Goal: Use online tool/utility: Utilize a website feature to perform a specific function

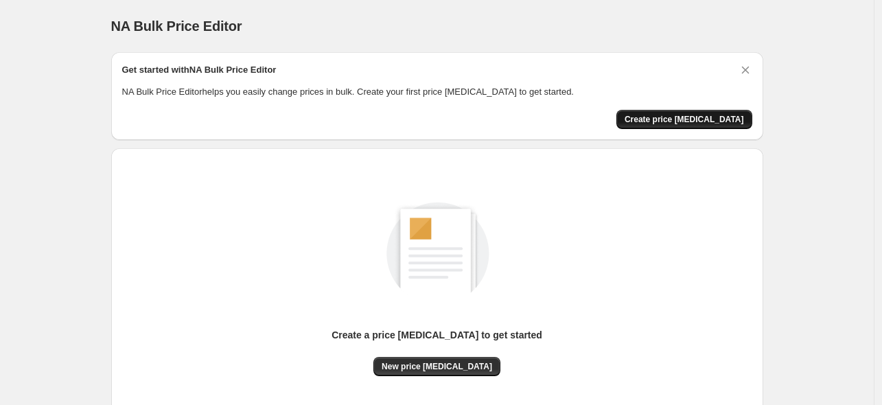
click at [707, 120] on span "Create price [MEDICAL_DATA]" at bounding box center [684, 119] width 119 height 11
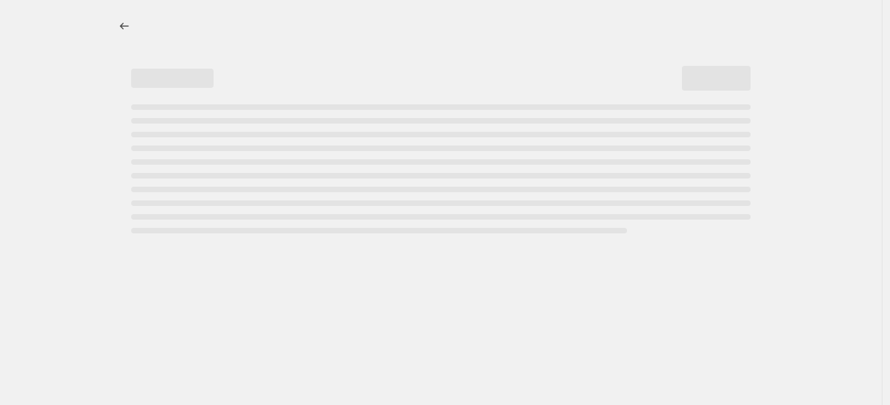
select select "percentage"
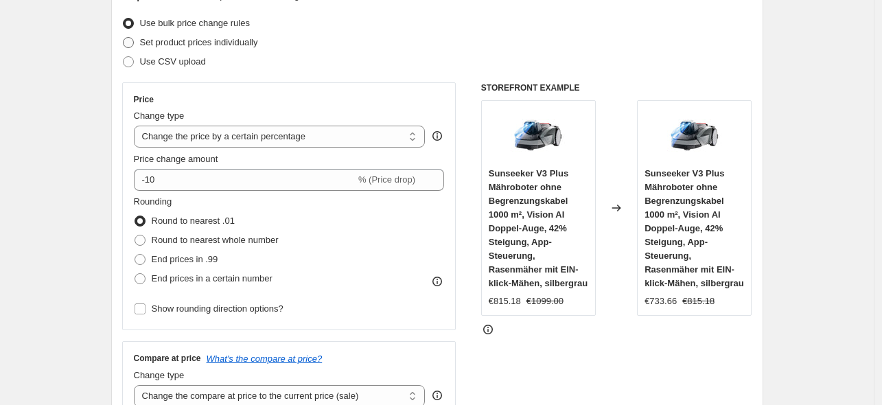
scroll to position [206, 0]
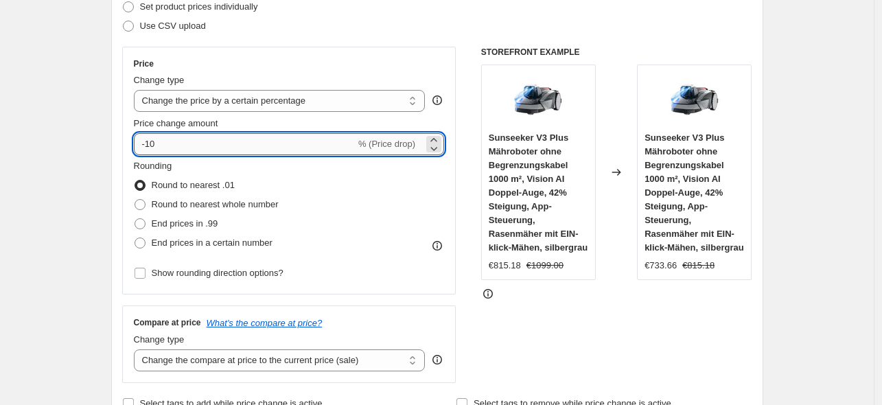
click at [168, 141] on input "-10" at bounding box center [245, 144] width 222 height 22
type input "-1"
type input "-35"
click at [187, 225] on span "End prices in .99" at bounding box center [185, 223] width 67 height 10
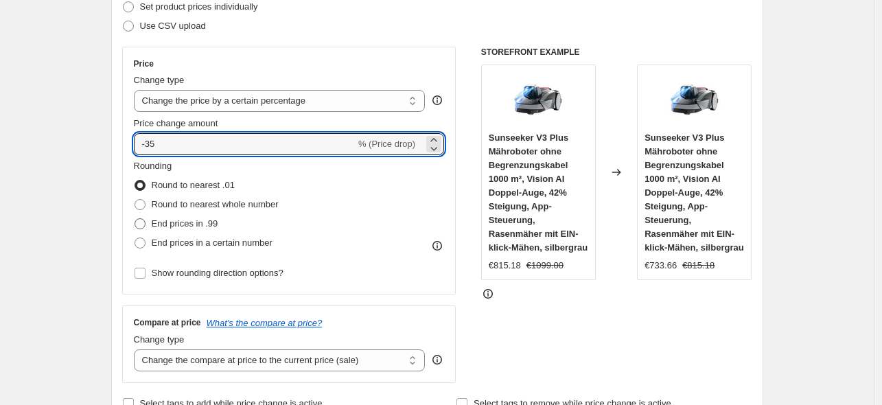
click at [135, 219] on input "End prices in .99" at bounding box center [135, 218] width 1 height 1
radio input "true"
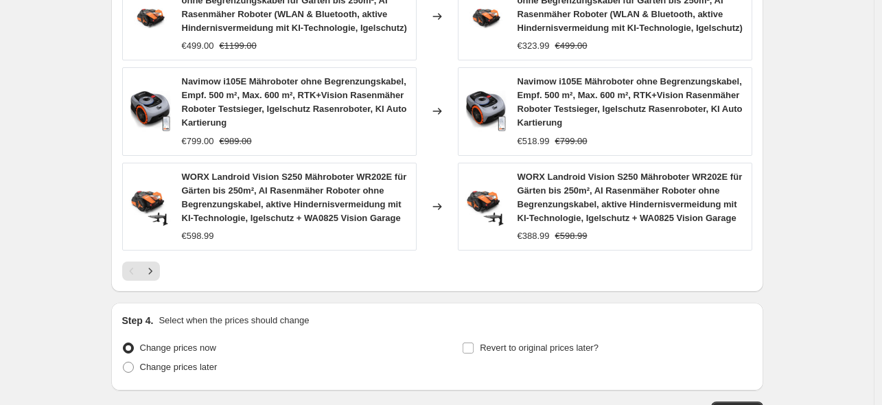
scroll to position [1126, 0]
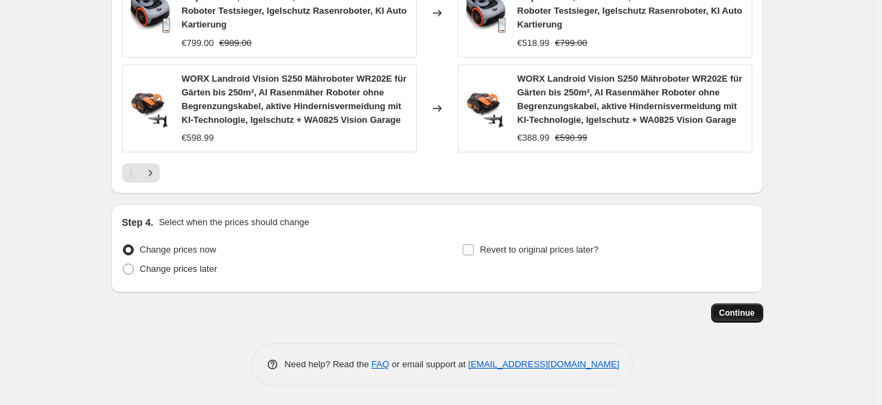
click at [748, 316] on span "Continue" at bounding box center [738, 313] width 36 height 11
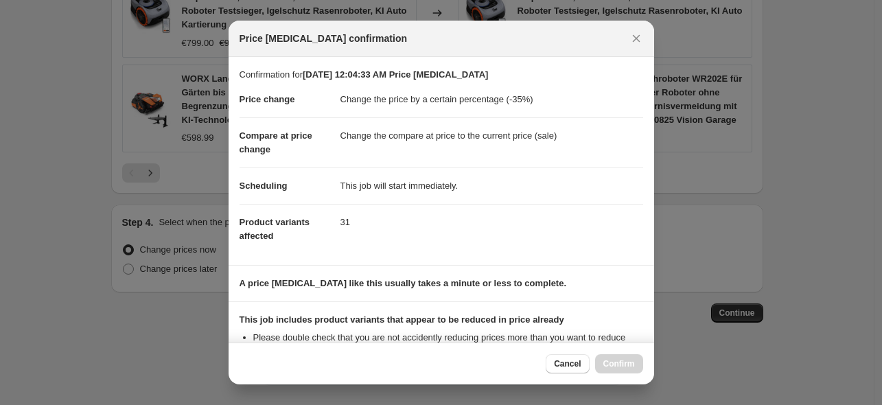
scroll to position [171, 0]
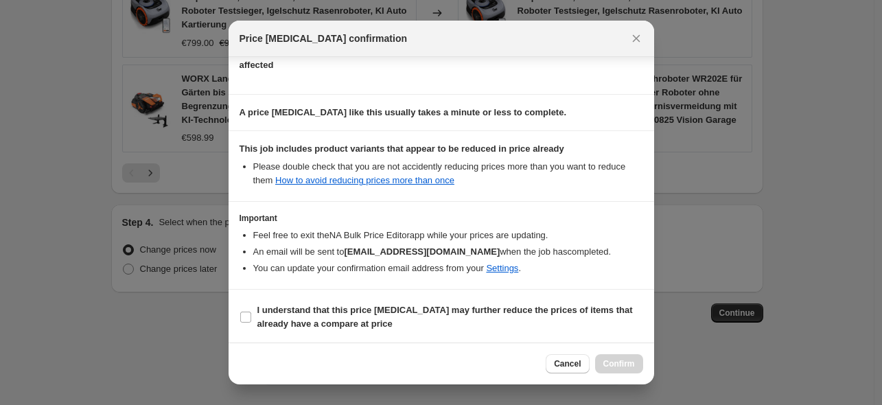
click at [372, 334] on section "I understand that this price [MEDICAL_DATA] may further reduce the prices of it…" at bounding box center [442, 317] width 426 height 55
click at [367, 322] on b "I understand that this price [MEDICAL_DATA] may further reduce the prices of it…" at bounding box center [446, 317] width 376 height 24
click at [251, 322] on input "I understand that this price [MEDICAL_DATA] may further reduce the prices of it…" at bounding box center [245, 317] width 11 height 11
checkbox input "true"
click at [608, 363] on span "Confirm" at bounding box center [620, 363] width 32 height 11
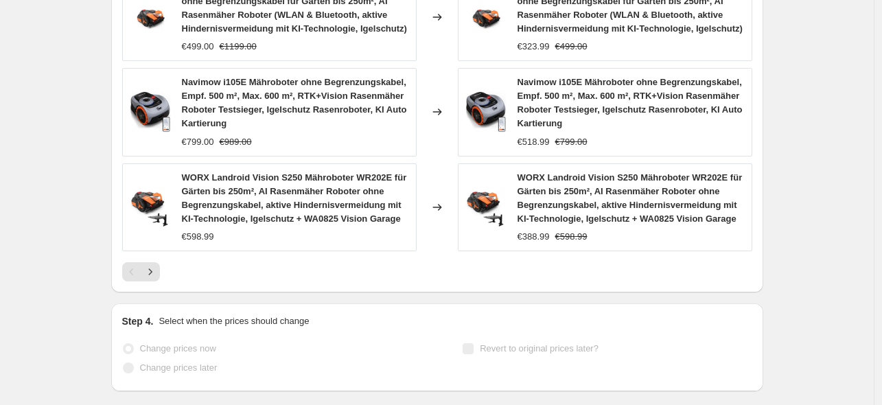
scroll to position [1161, 0]
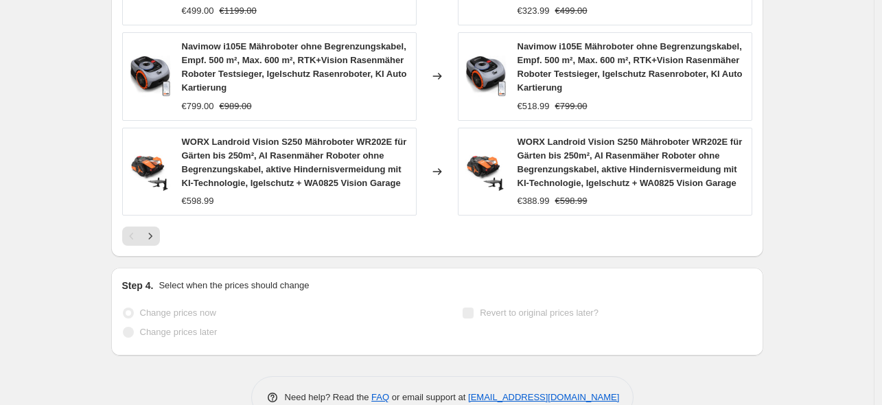
select select "percentage"
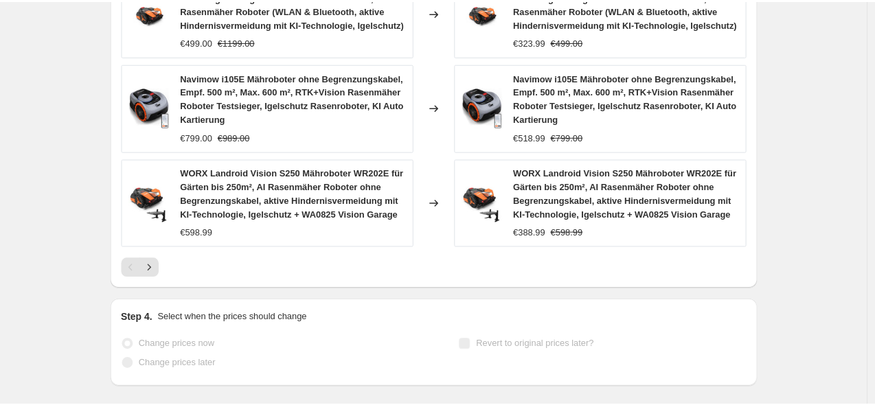
scroll to position [0, 0]
